Goal: Communication & Community: Answer question/provide support

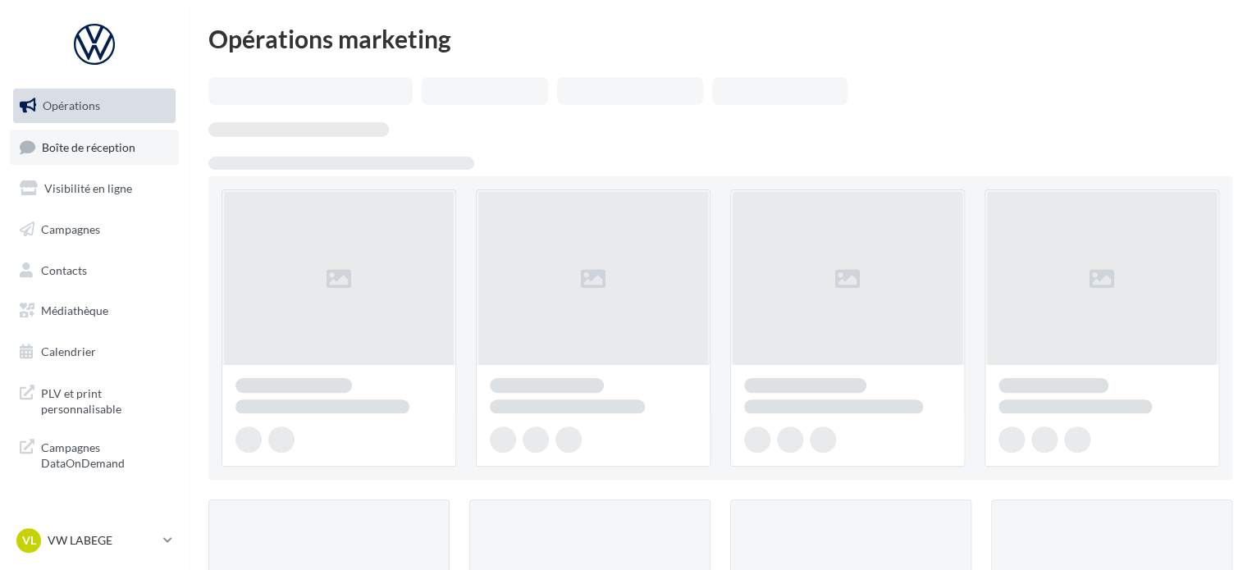
click at [75, 151] on span "Boîte de réception" at bounding box center [89, 147] width 94 height 14
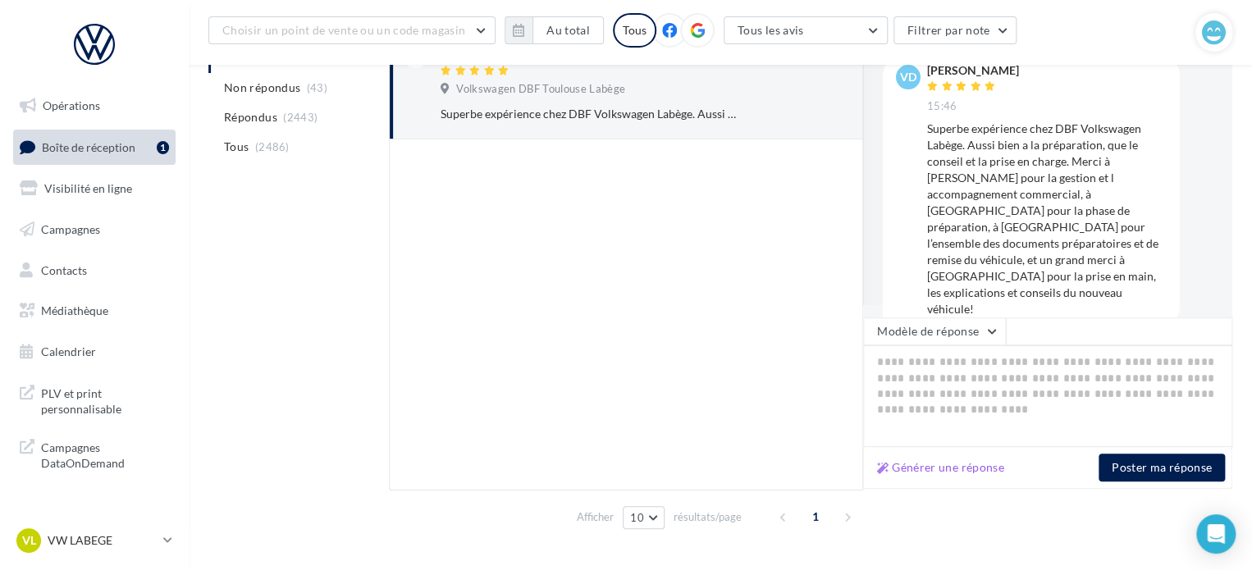
scroll to position [252, 0]
click at [960, 463] on button "Générer une réponse" at bounding box center [941, 465] width 140 height 20
type textarea "**********"
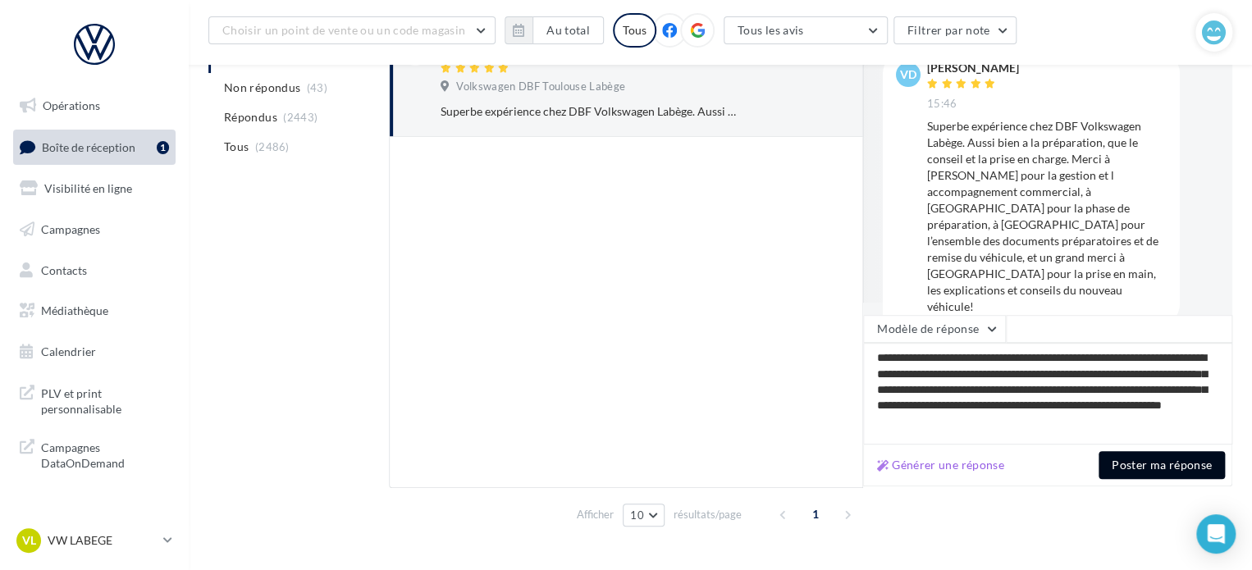
click at [1134, 459] on button "Poster ma réponse" at bounding box center [1162, 465] width 126 height 28
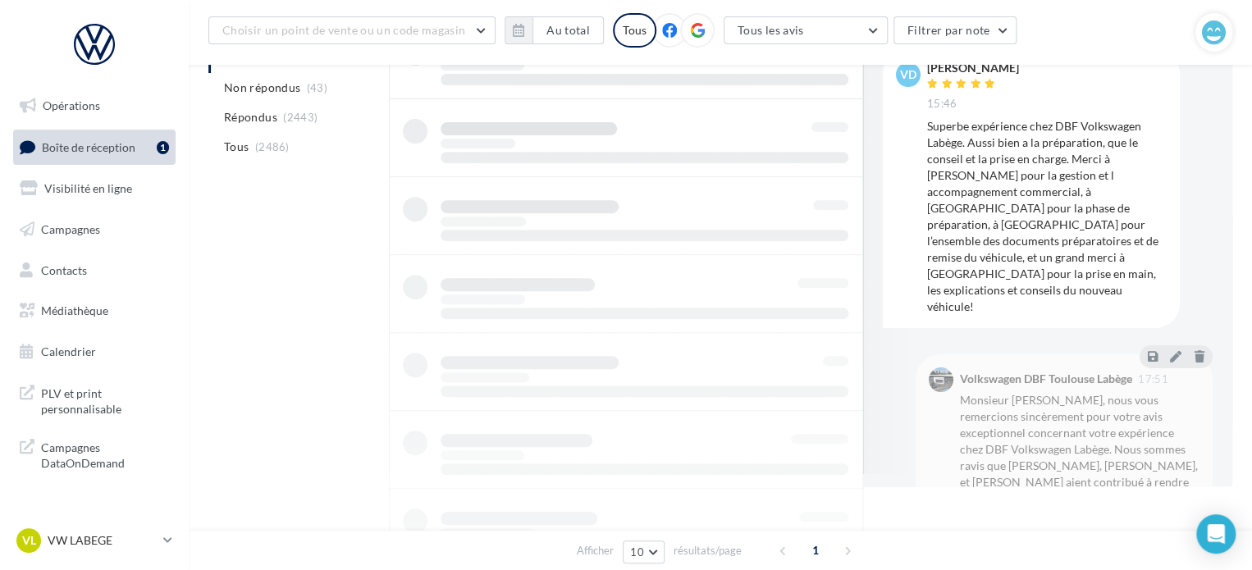
scroll to position [126, 0]
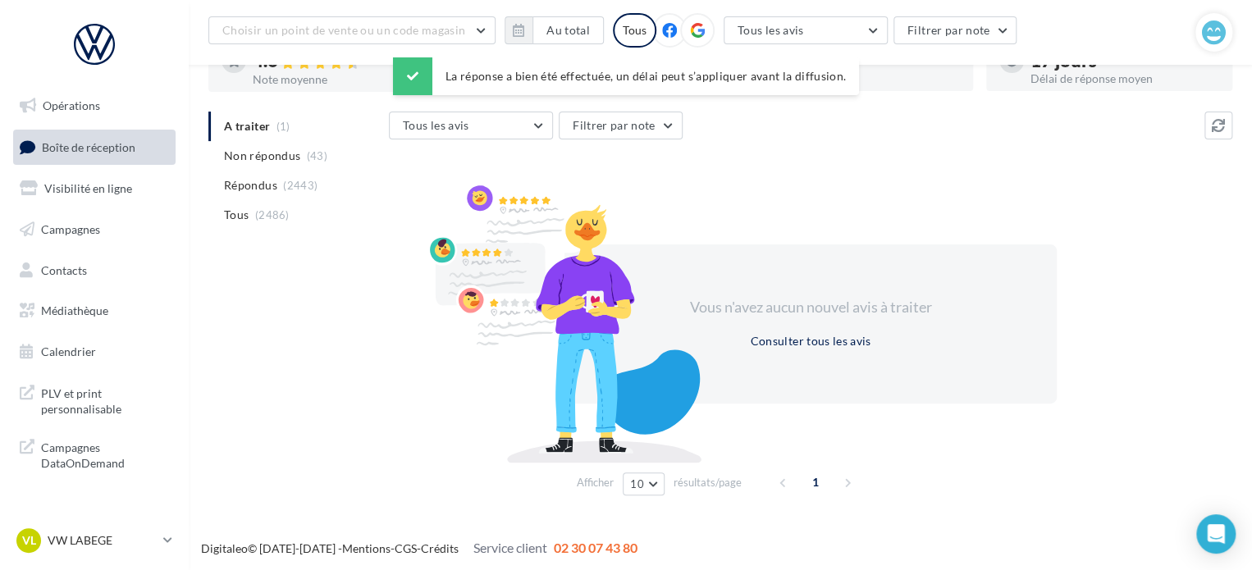
drag, startPoint x: 1068, startPoint y: 334, endPoint x: 746, endPoint y: 214, distance: 343.3
click at [943, 271] on div "Vous n'avez aucun nouvel avis à traiter Consulter tous les avis" at bounding box center [811, 324] width 492 height 159
click at [233, 209] on span "Tous" at bounding box center [236, 215] width 25 height 16
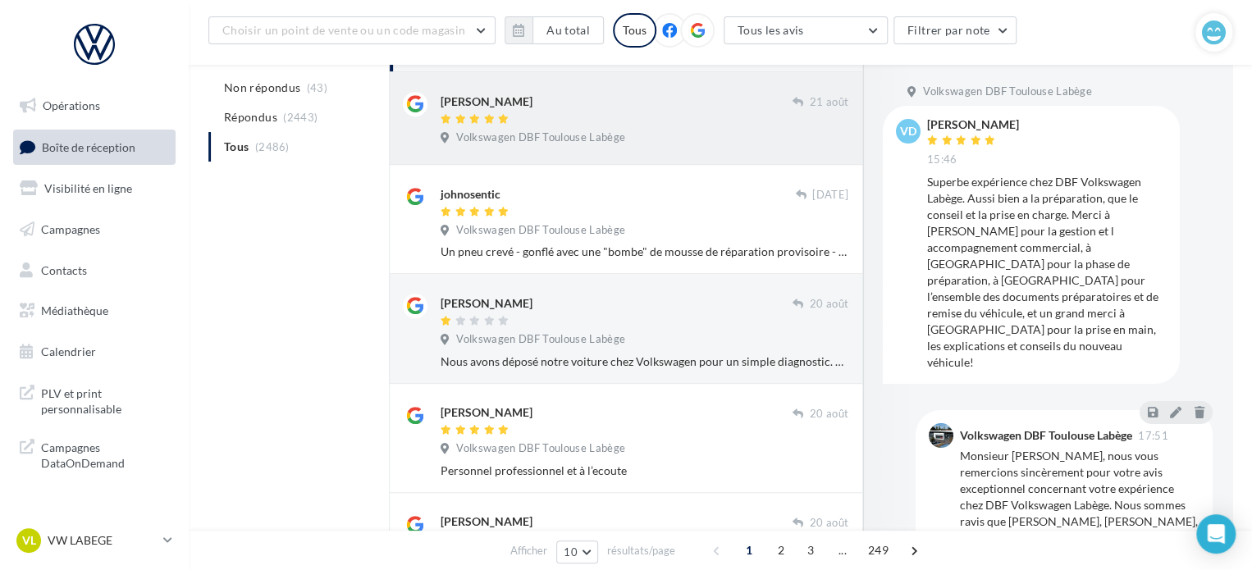
scroll to position [317, 0]
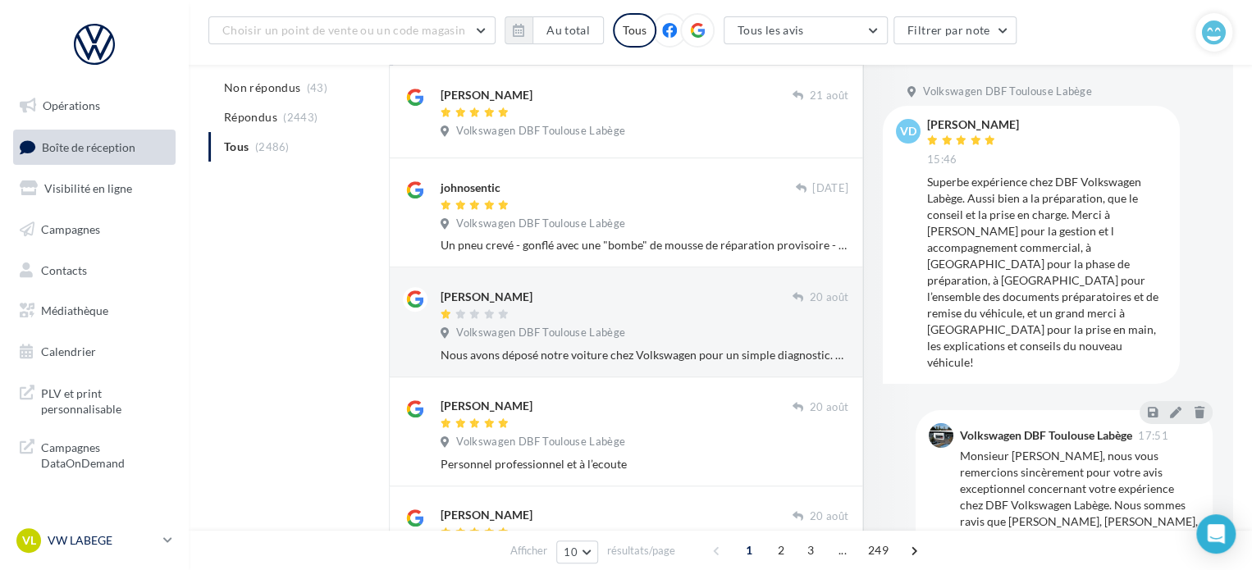
click at [143, 544] on p "VW LABEGE" at bounding box center [102, 541] width 109 height 16
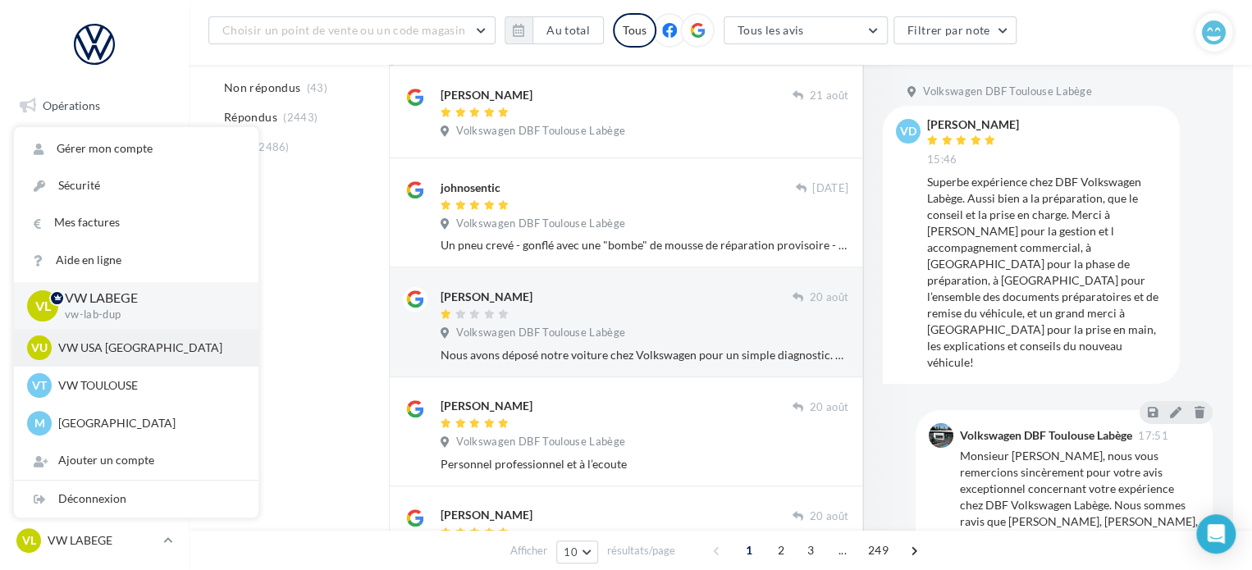
click at [165, 350] on p "VW USA [GEOGRAPHIC_DATA]" at bounding box center [148, 348] width 181 height 16
